Goal: Information Seeking & Learning: Learn about a topic

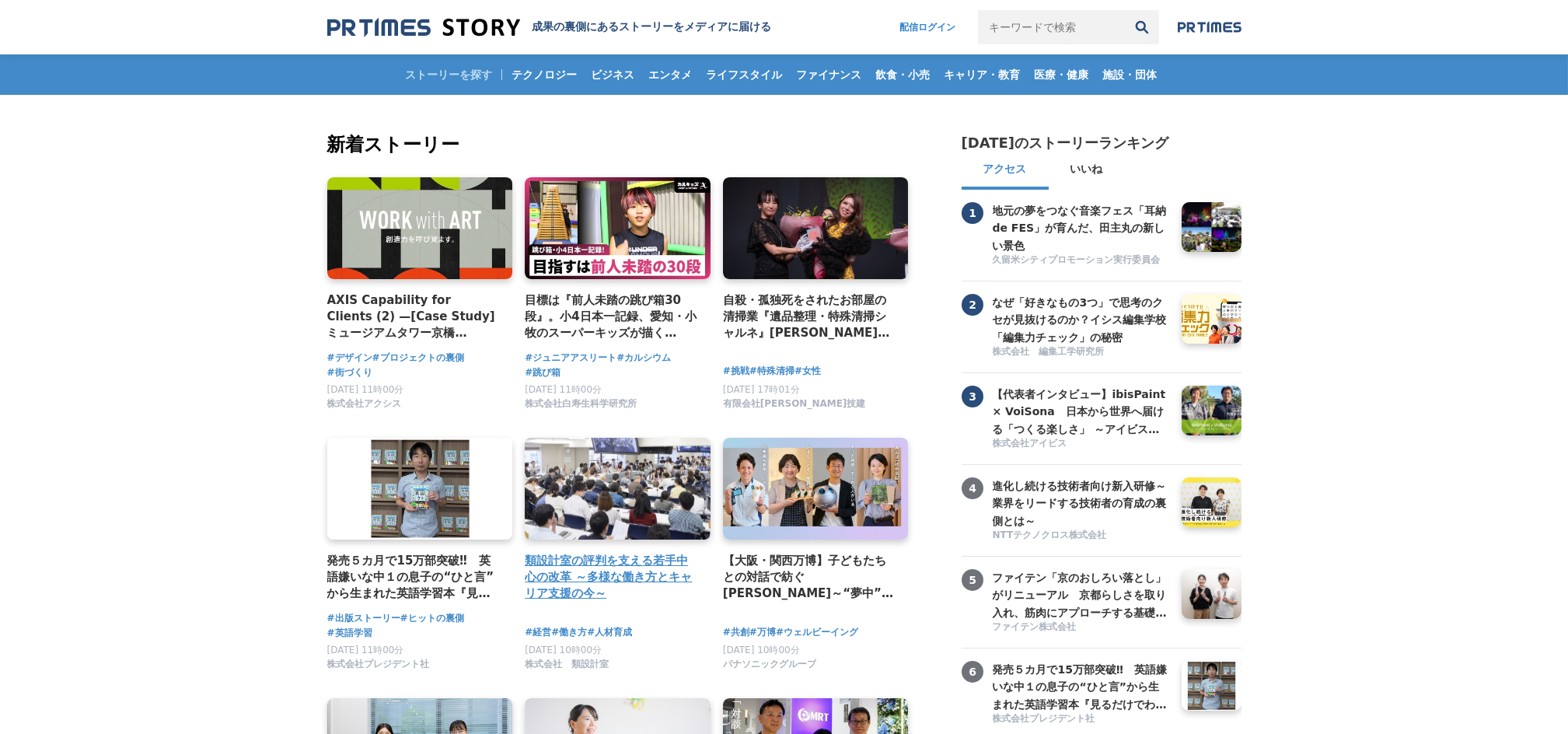
click at [641, 564] on h4 "類設計室の評判を支える若手中心の改革 ～多様な働き方とキャリア支援の今～" at bounding box center [611, 577] width 173 height 50
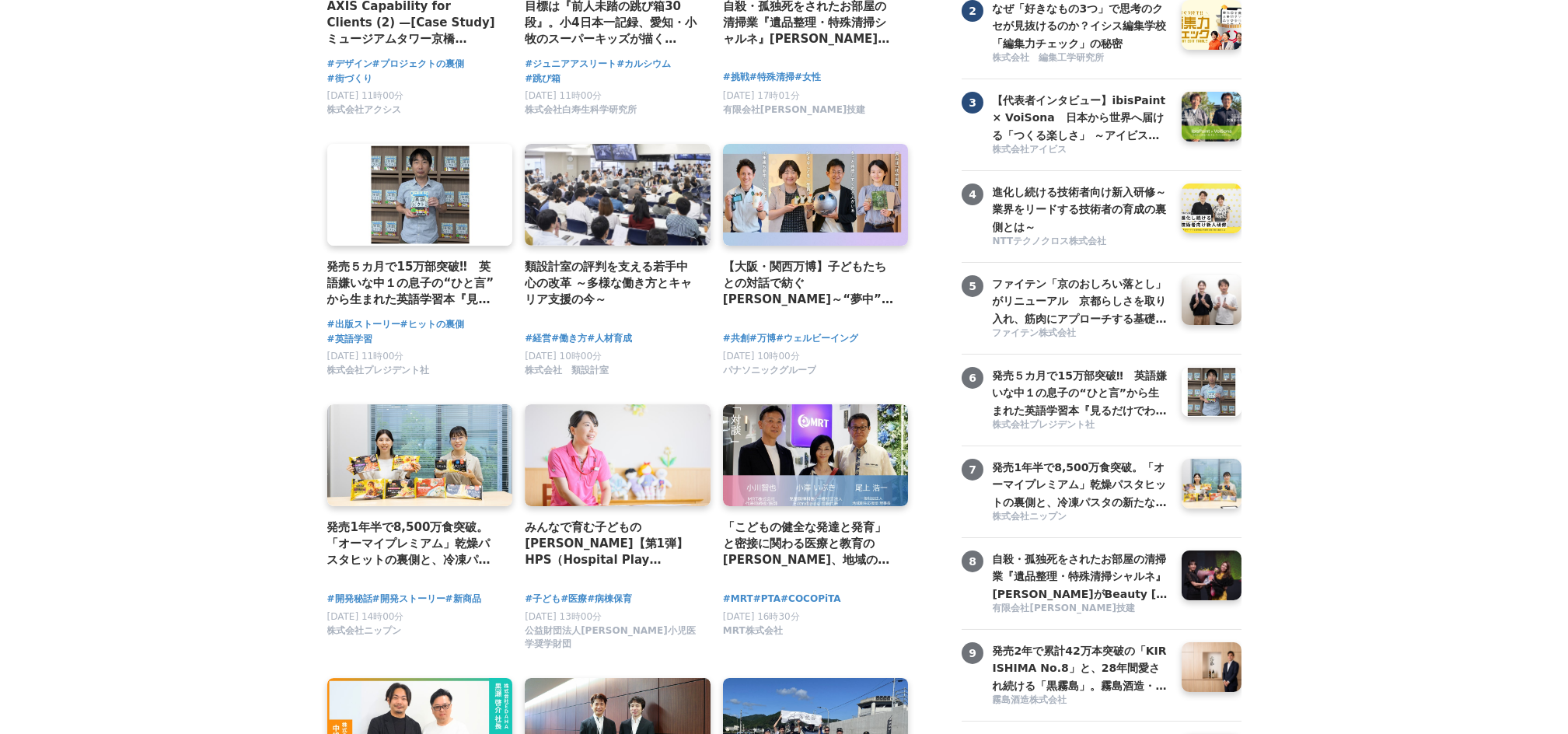
scroll to position [311, 0]
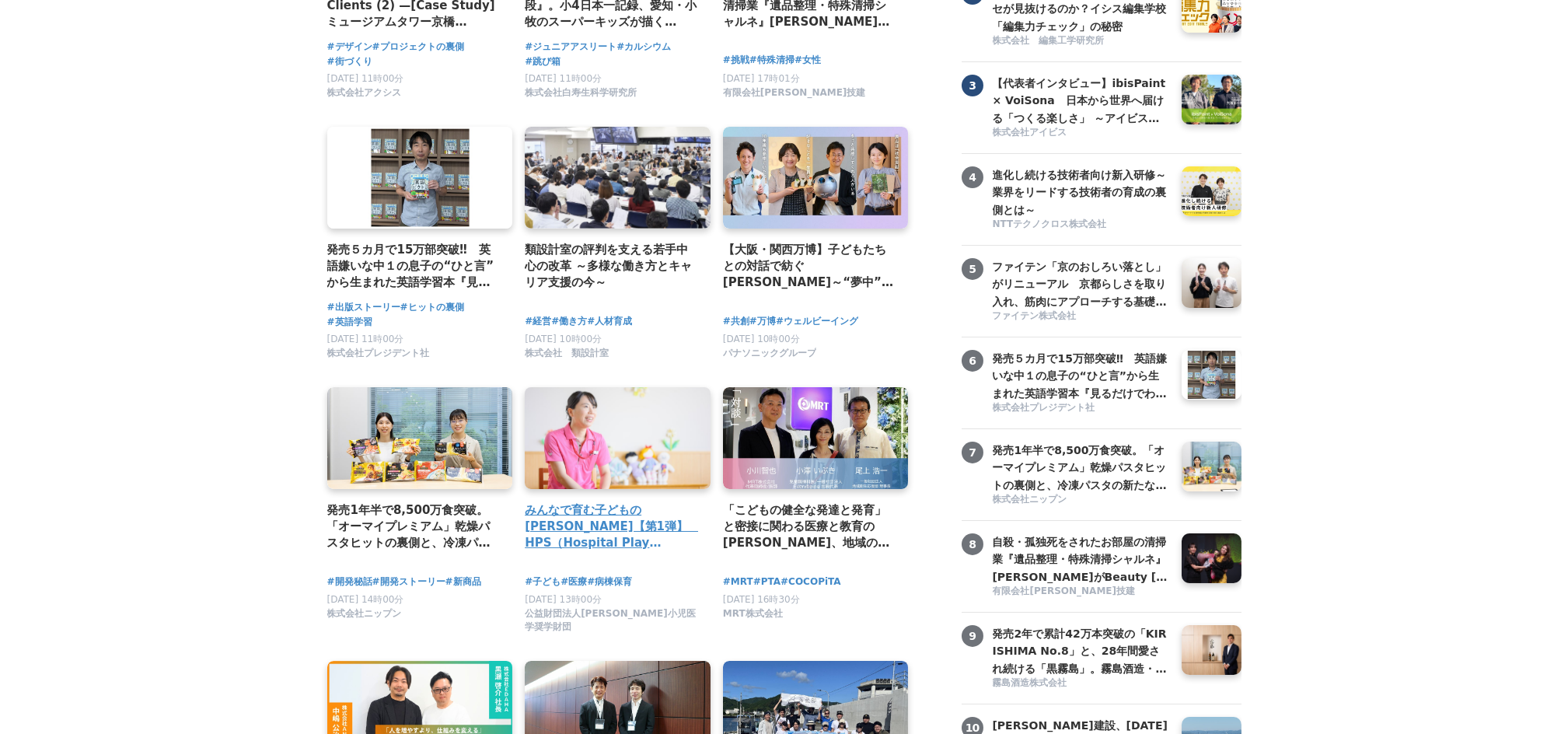
click at [553, 525] on h4 "みんなで育む子どもの未来【第1弾】　HPS（Hospital Play Specialist）時本雅子さん　ーチャイルドフレンドリーな医療を目指して" at bounding box center [611, 526] width 173 height 50
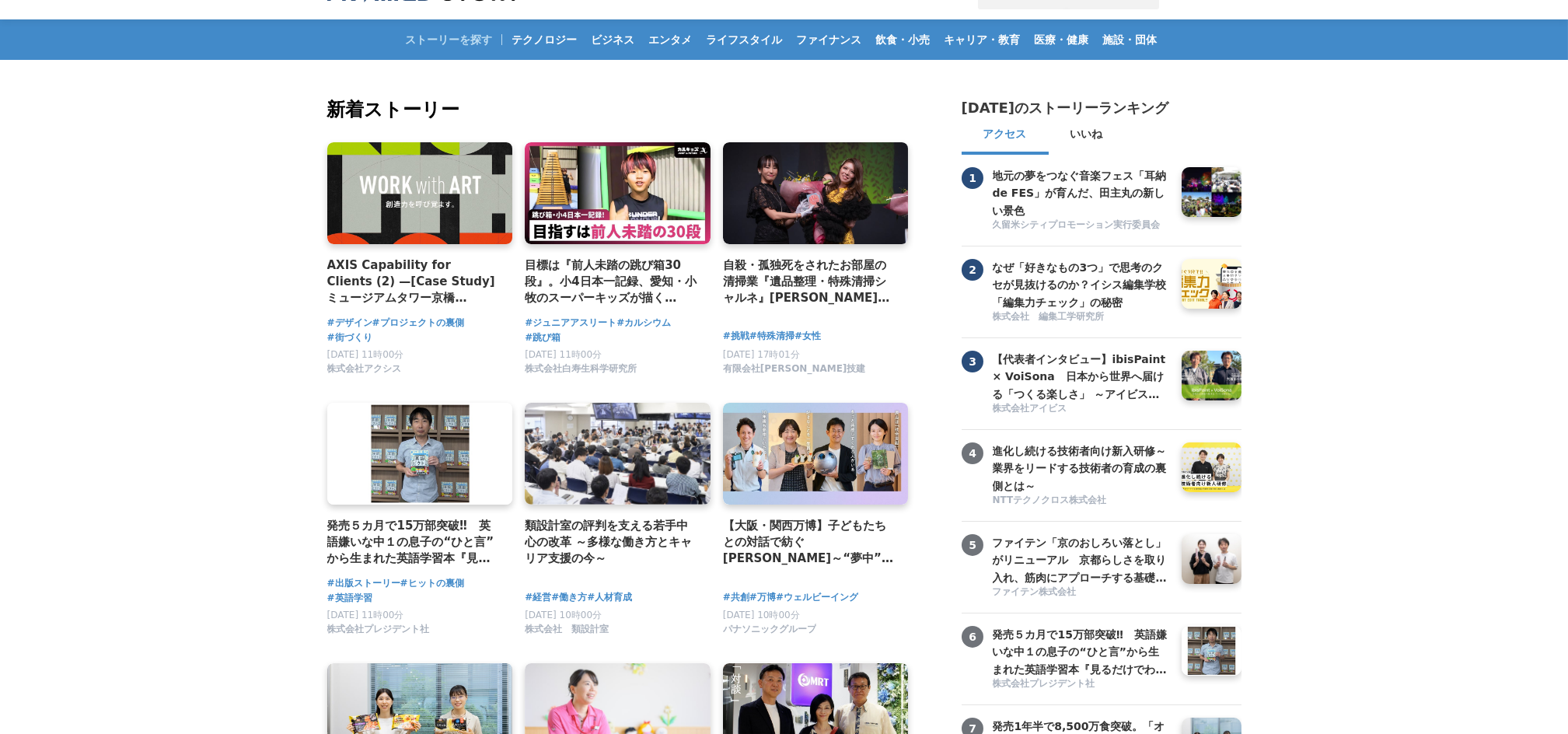
scroll to position [0, 0]
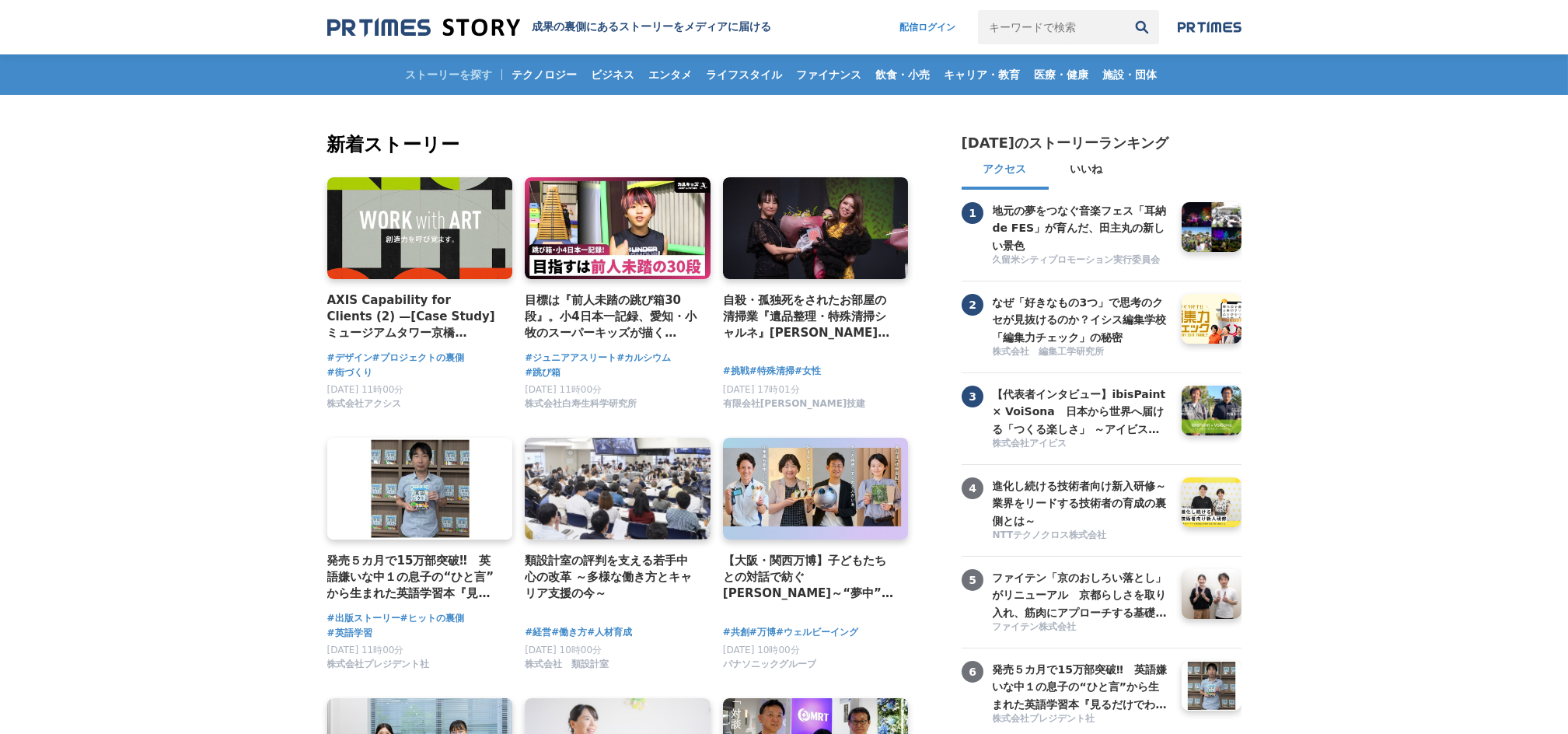
click at [1051, 14] on input "キーワードで検索" at bounding box center [1051, 27] width 147 height 34
type input "kuji"
click at [1125, 10] on button "検索" at bounding box center [1142, 27] width 34 height 34
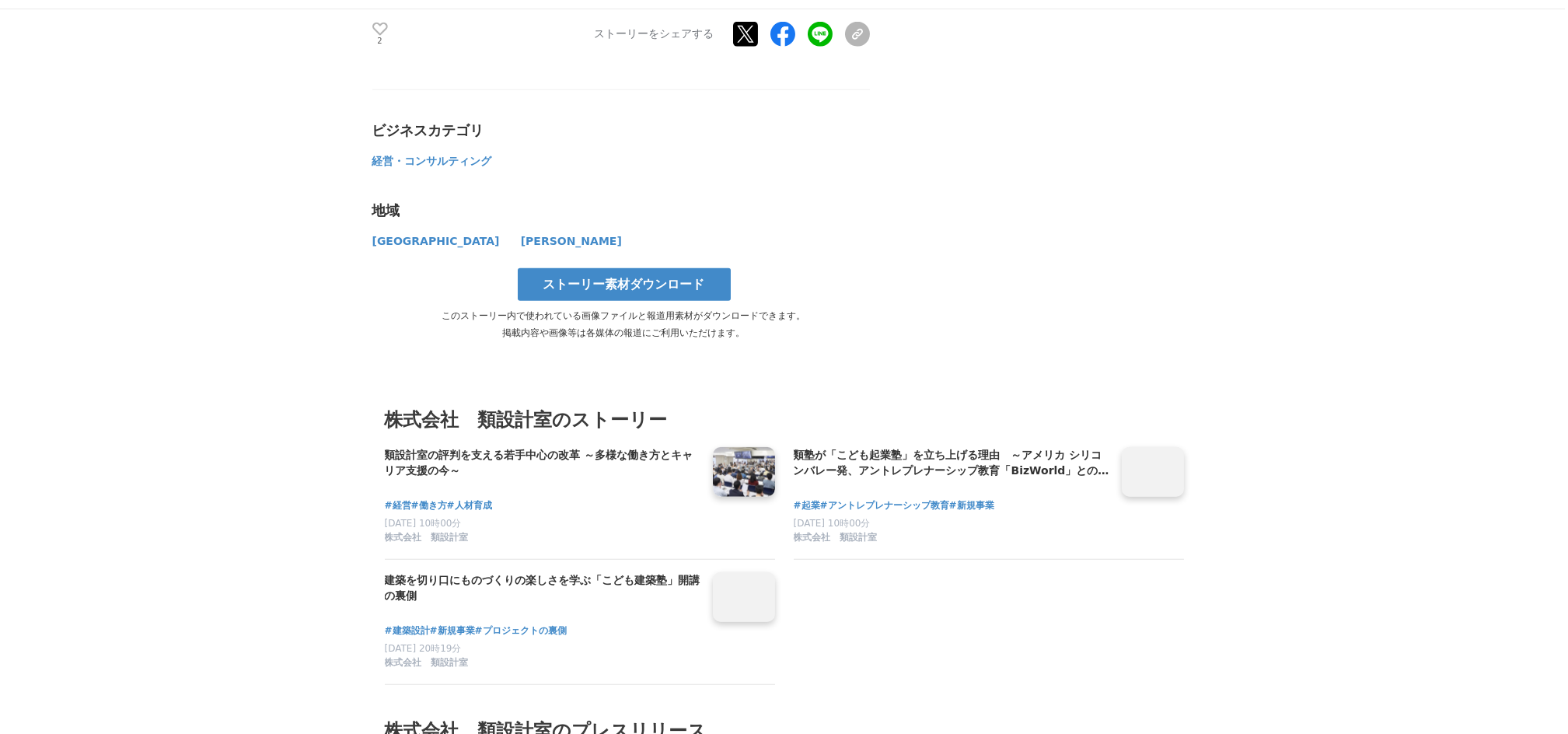
scroll to position [6217, 0]
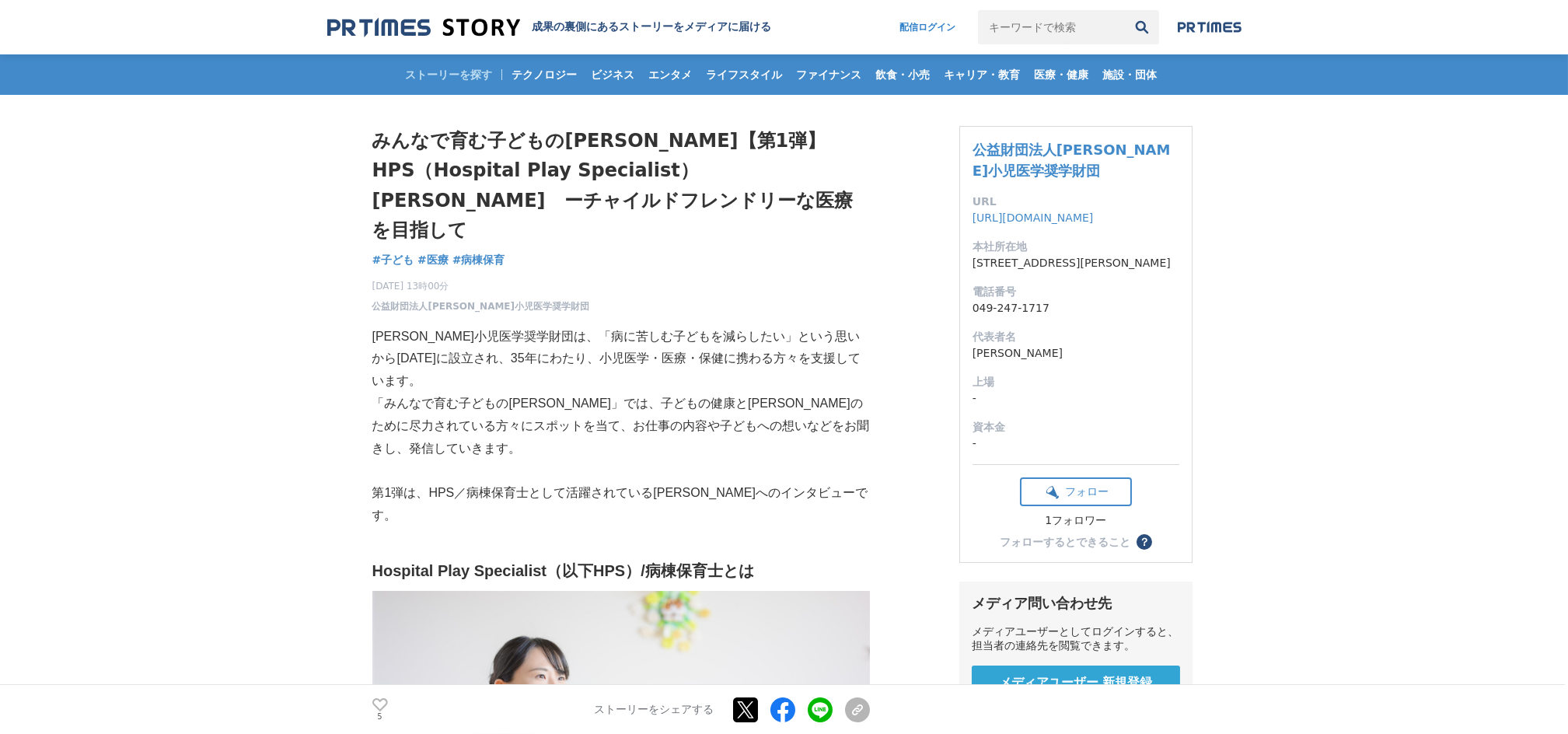
click at [536, 392] on p "「みんなで育む子どもの未来」では、子どもの健康と未来のために尽力されている方々にスポットを当て、お仕事の内容や子どもへの想いなどをお聞きし、発信していきます。" at bounding box center [620, 425] width 498 height 67
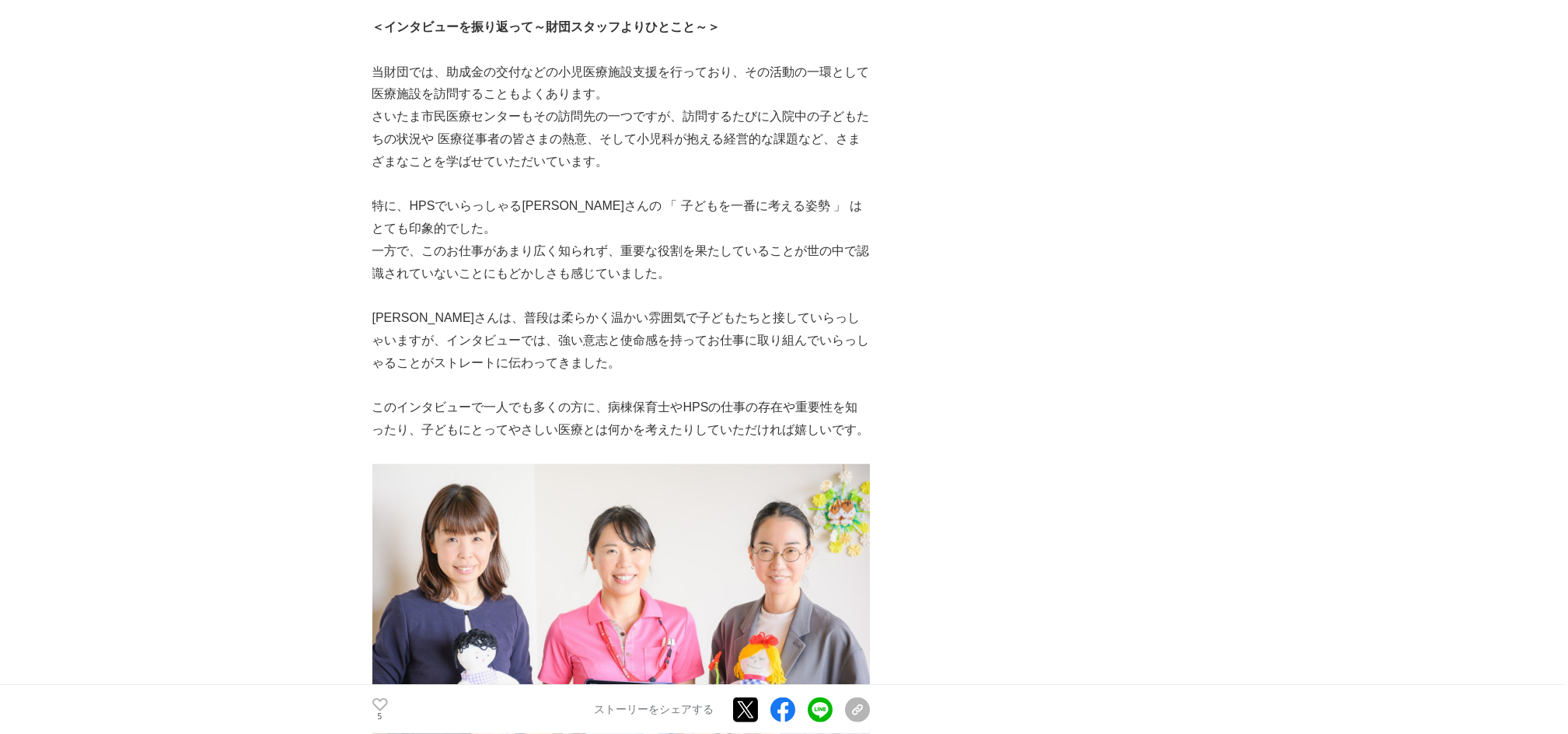
scroll to position [6735, 0]
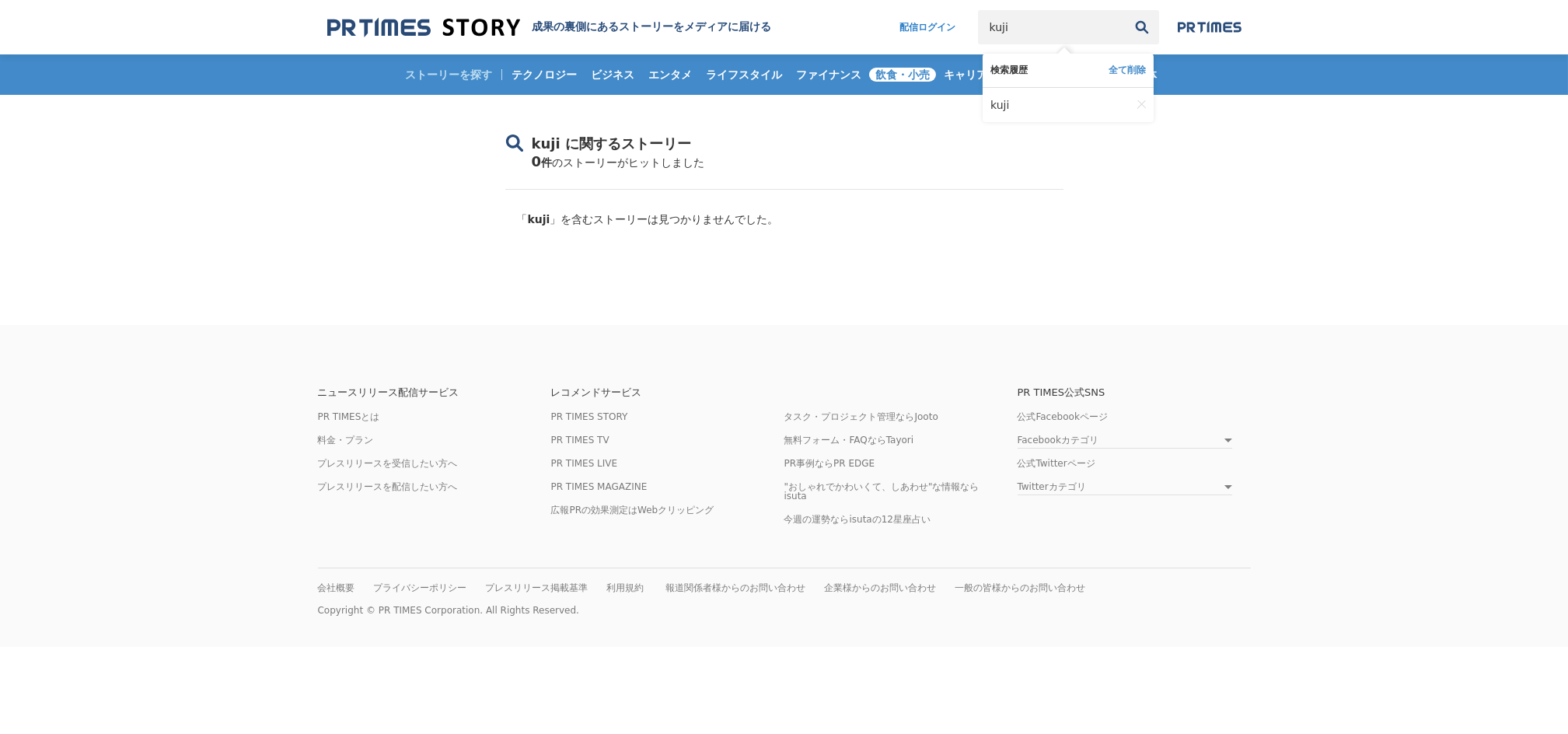
drag, startPoint x: 914, startPoint y: 67, endPoint x: 875, endPoint y: 67, distance: 39.0
click at [875, 67] on body "成果の裏側にあるストーリーをメディアに届ける 配信ログイン kuji 検索履歴 全て削除 kuji" at bounding box center [784, 323] width 1568 height 646
type input "k"
type input "くじ"
click at [1125, 10] on button "検索" at bounding box center [1142, 27] width 34 height 34
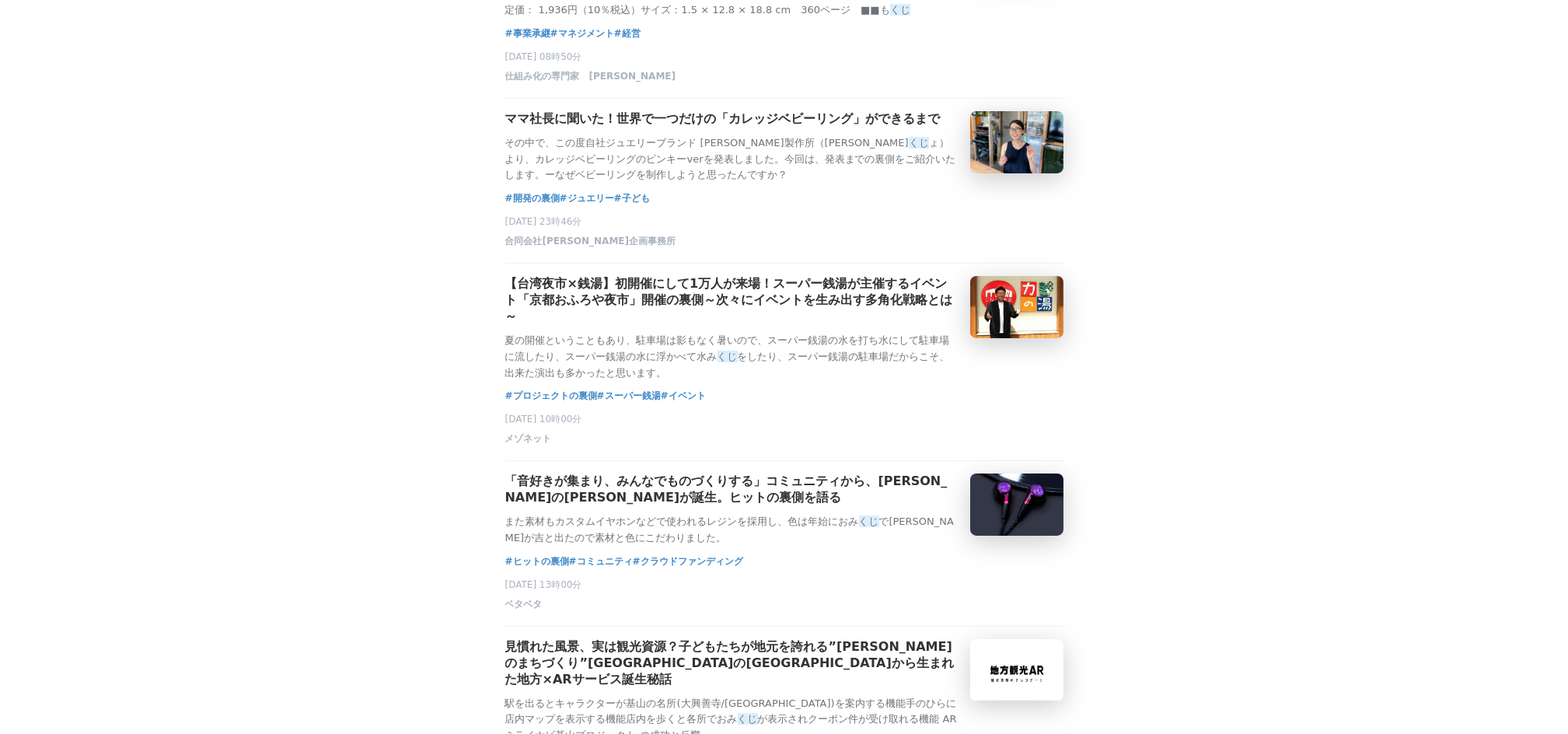
scroll to position [1554, 0]
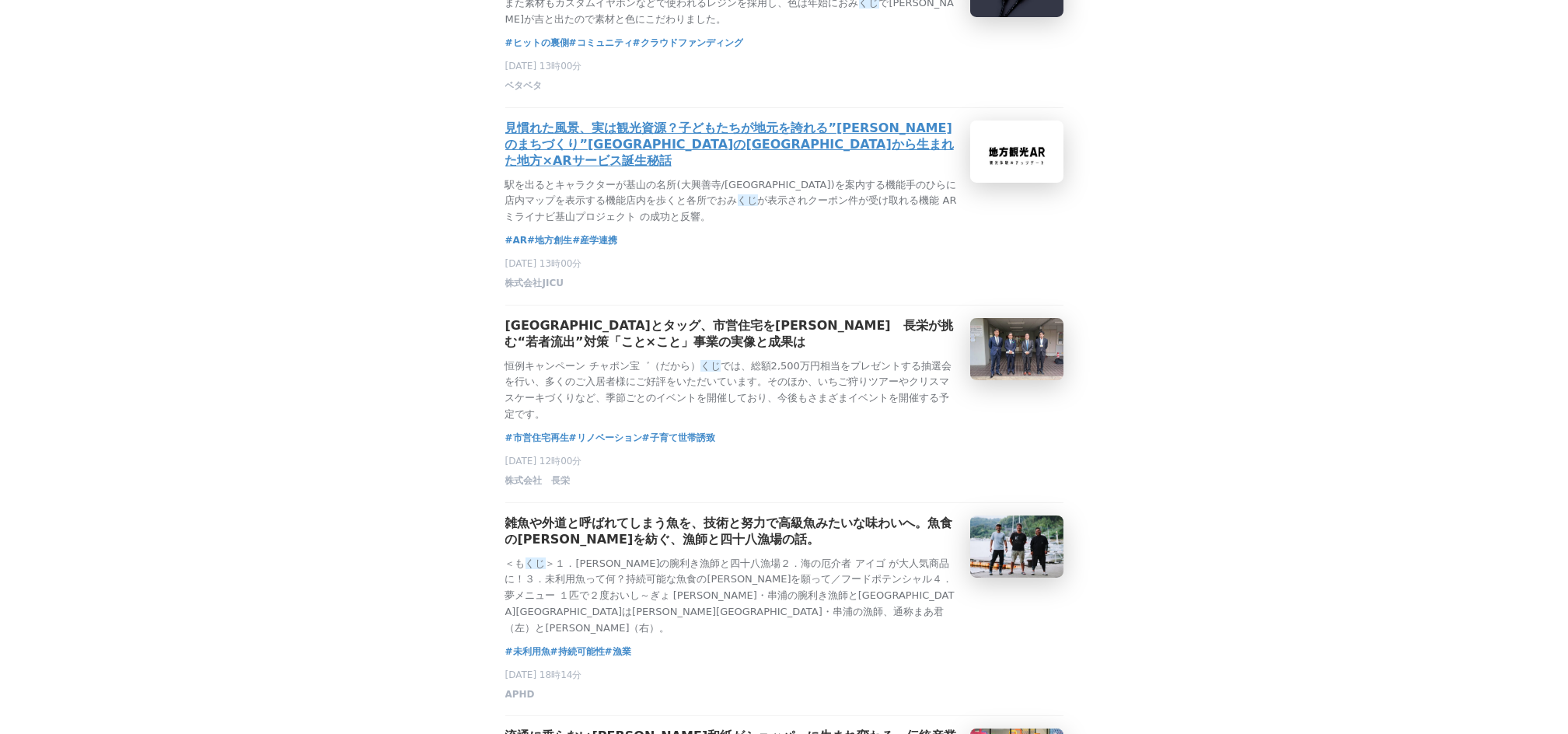
click at [723, 170] on h3 "見慣れた風景、実は観光資源？子どもたちが地元を誇れる”[PERSON_NAME]のまちづくり”[GEOGRAPHIC_DATA]の[GEOGRAPHIC_DA…" at bounding box center [731, 145] width 452 height 49
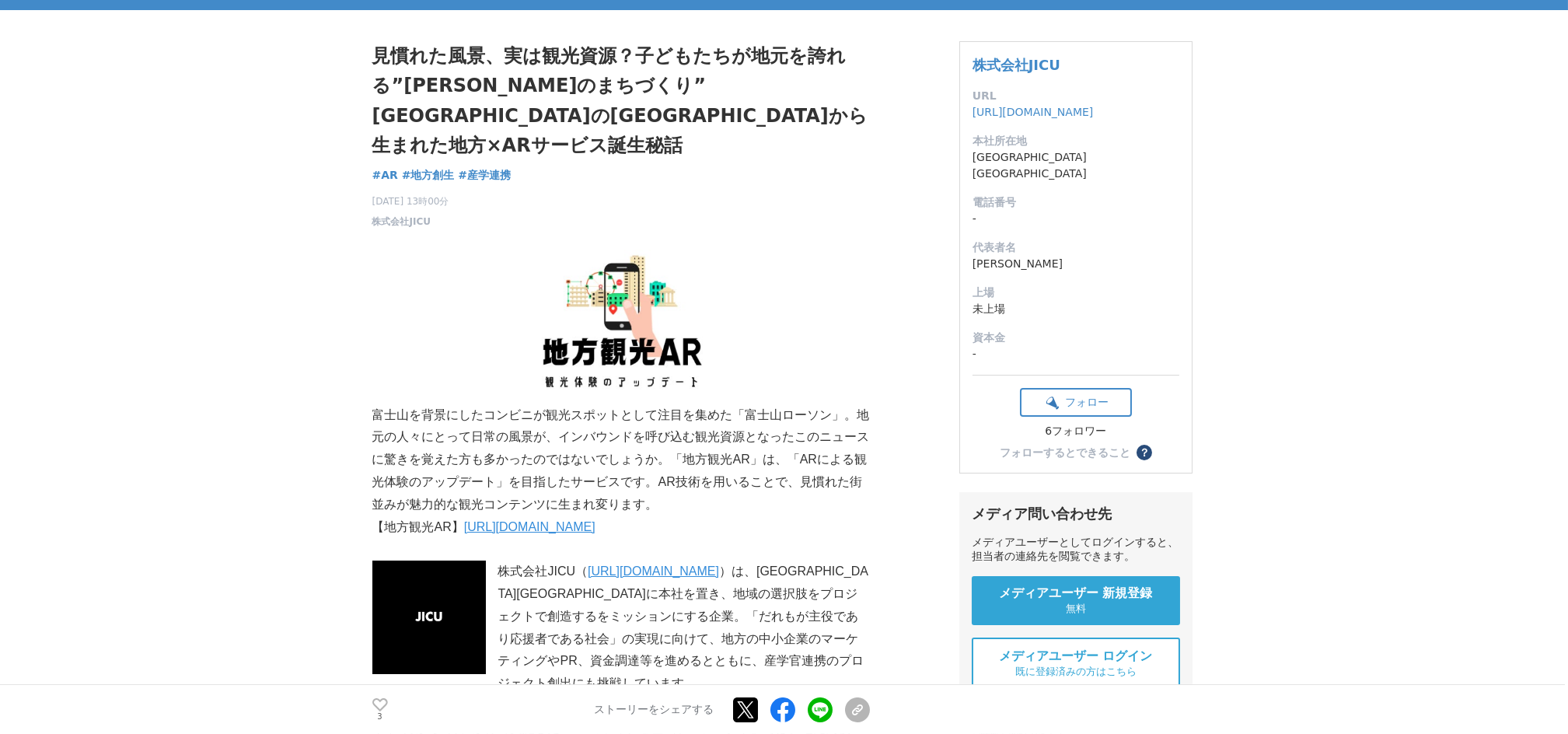
scroll to position [207, 0]
